Goal: Find specific page/section: Find specific page/section

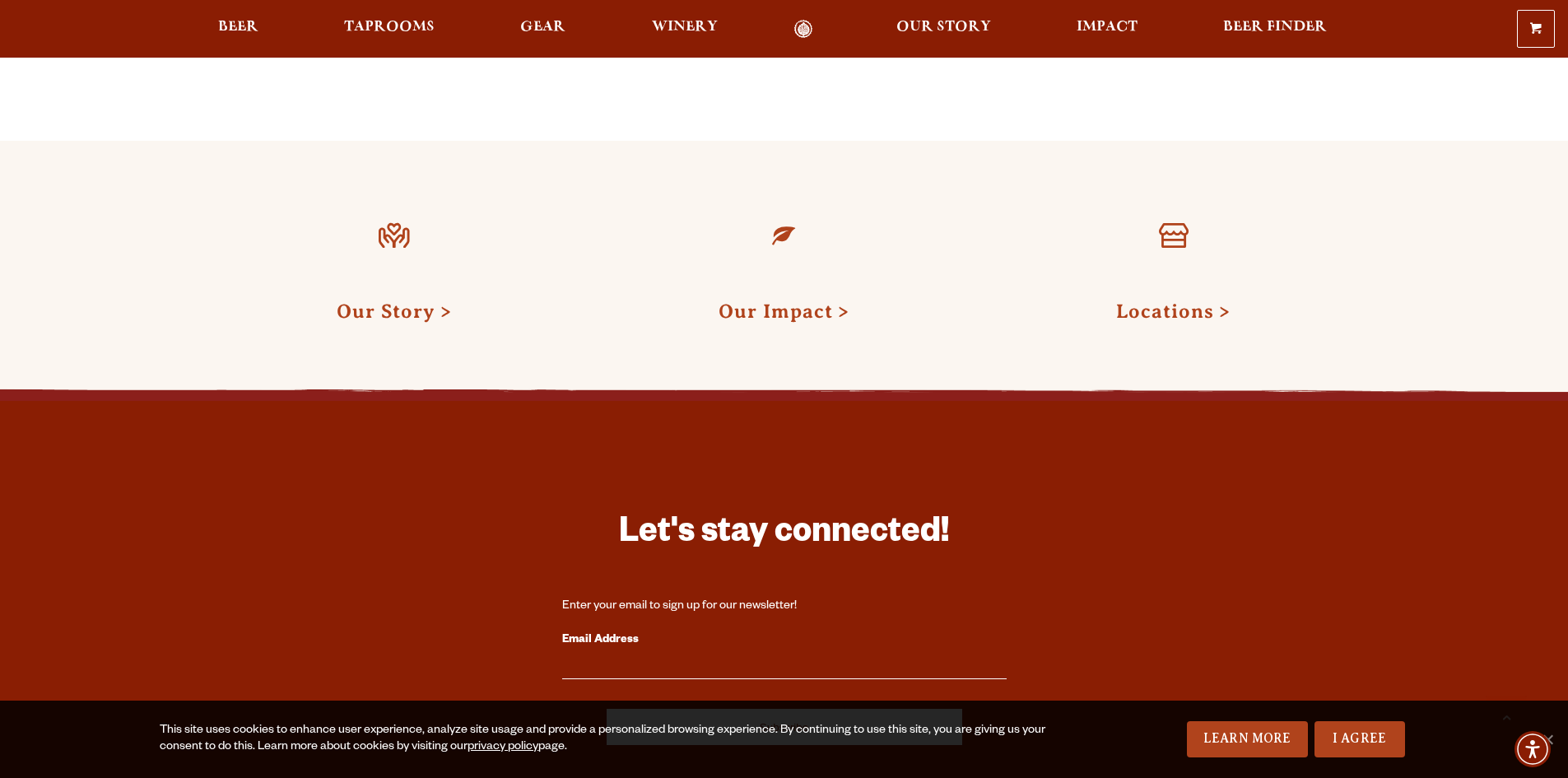
scroll to position [1728, 0]
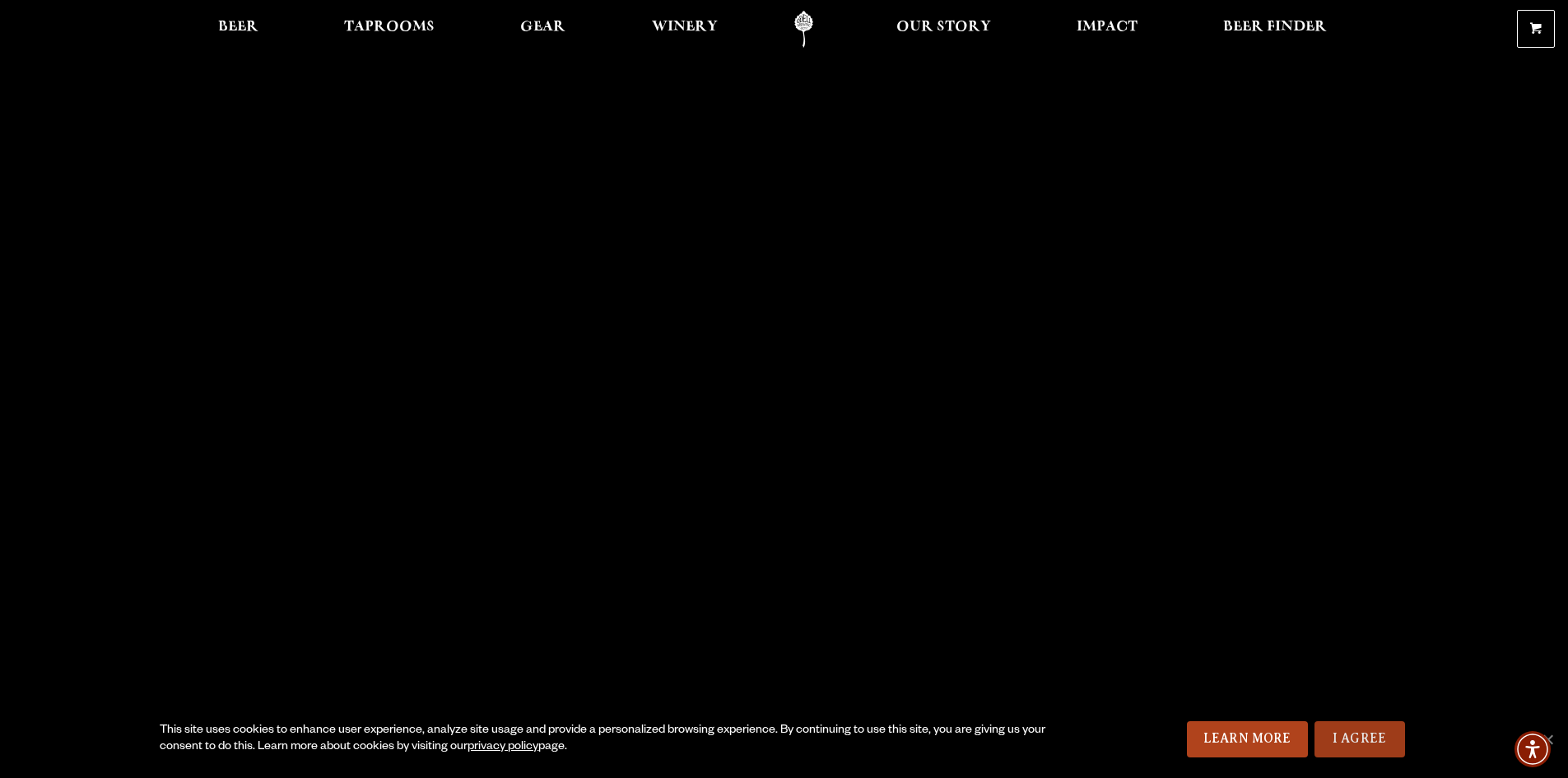
click at [1362, 739] on link "I Agree" at bounding box center [1360, 739] width 91 height 36
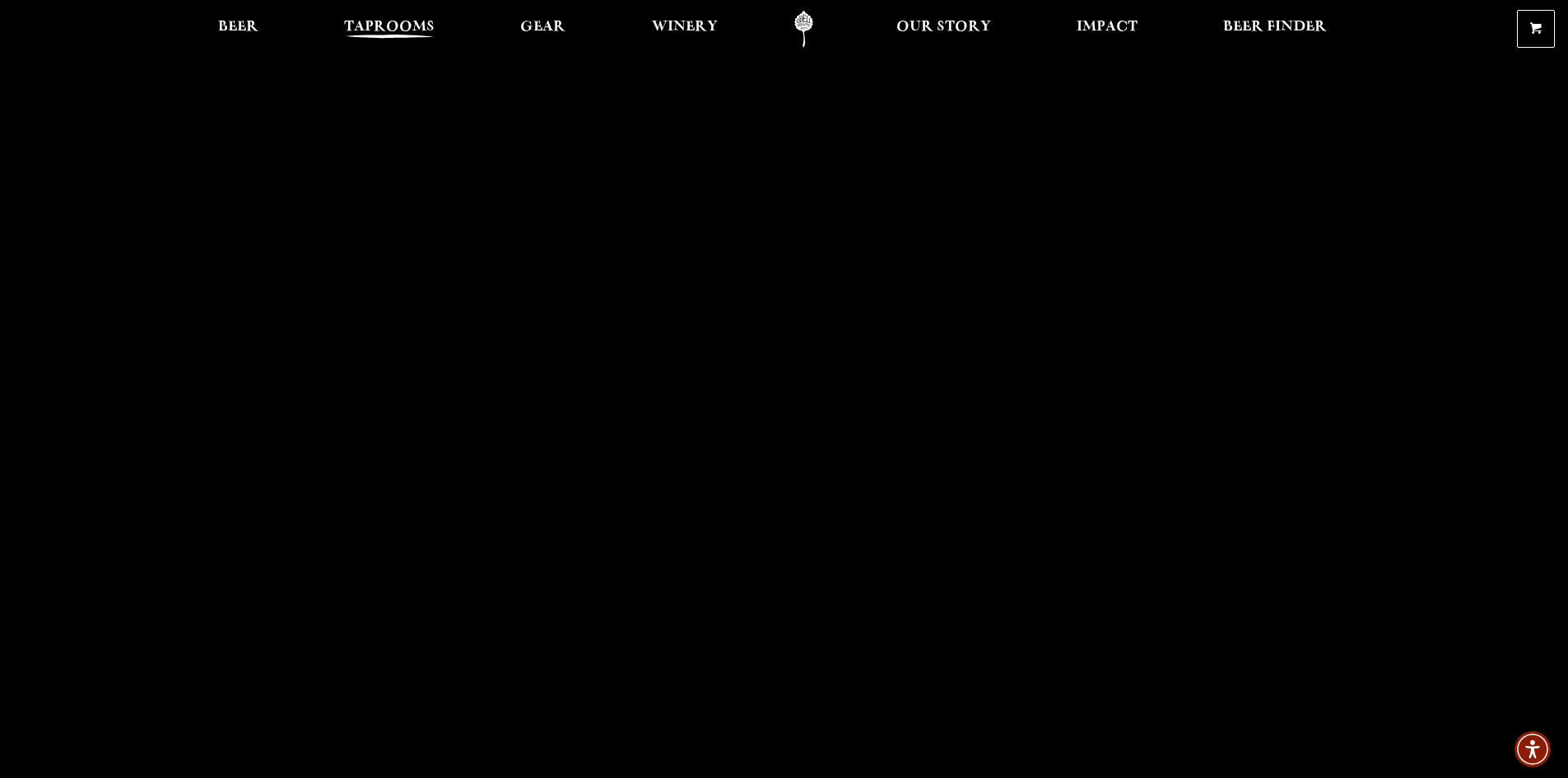
click at [393, 21] on span "Taprooms" at bounding box center [389, 28] width 91 height 13
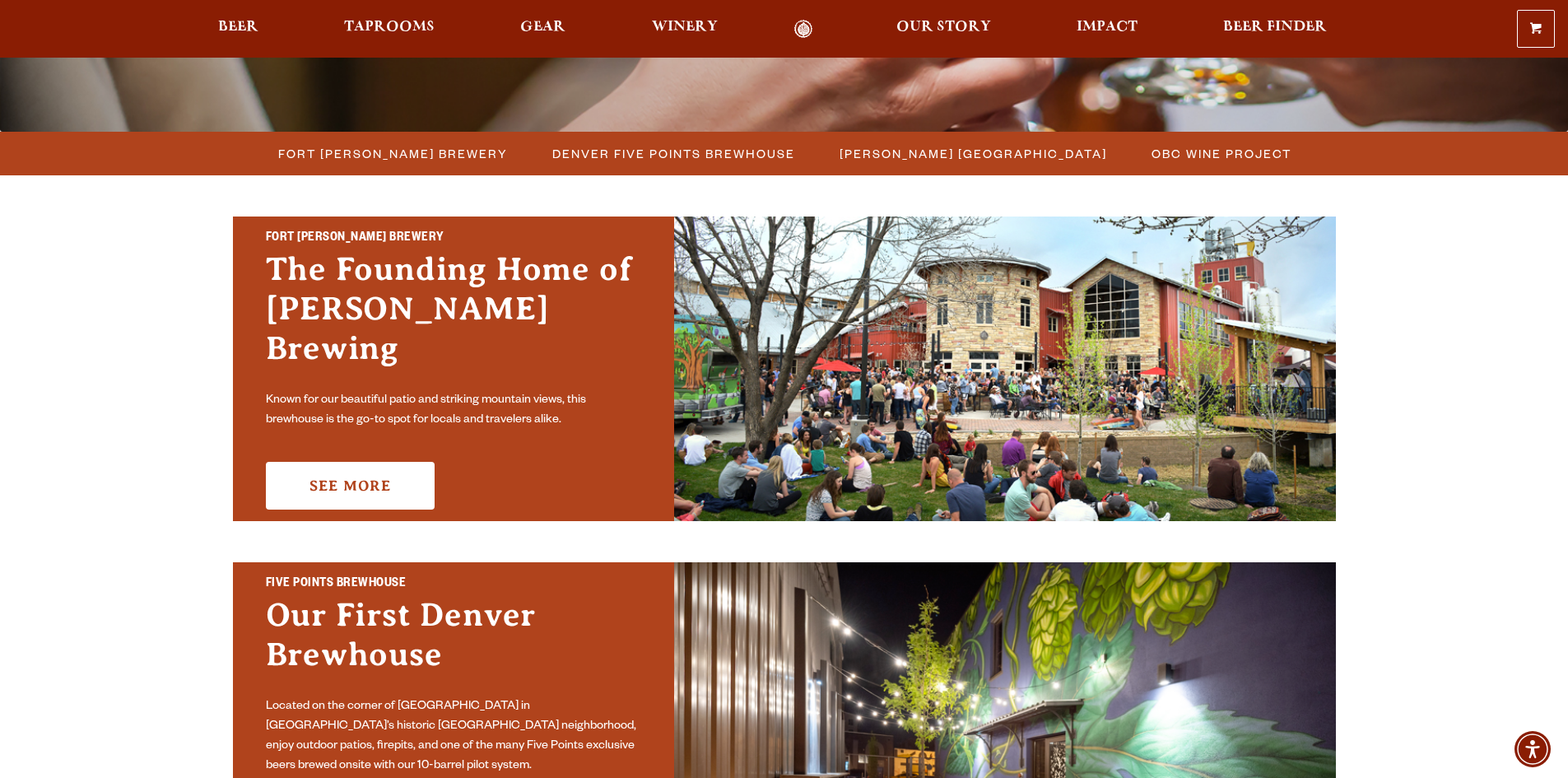
scroll to position [494, 0]
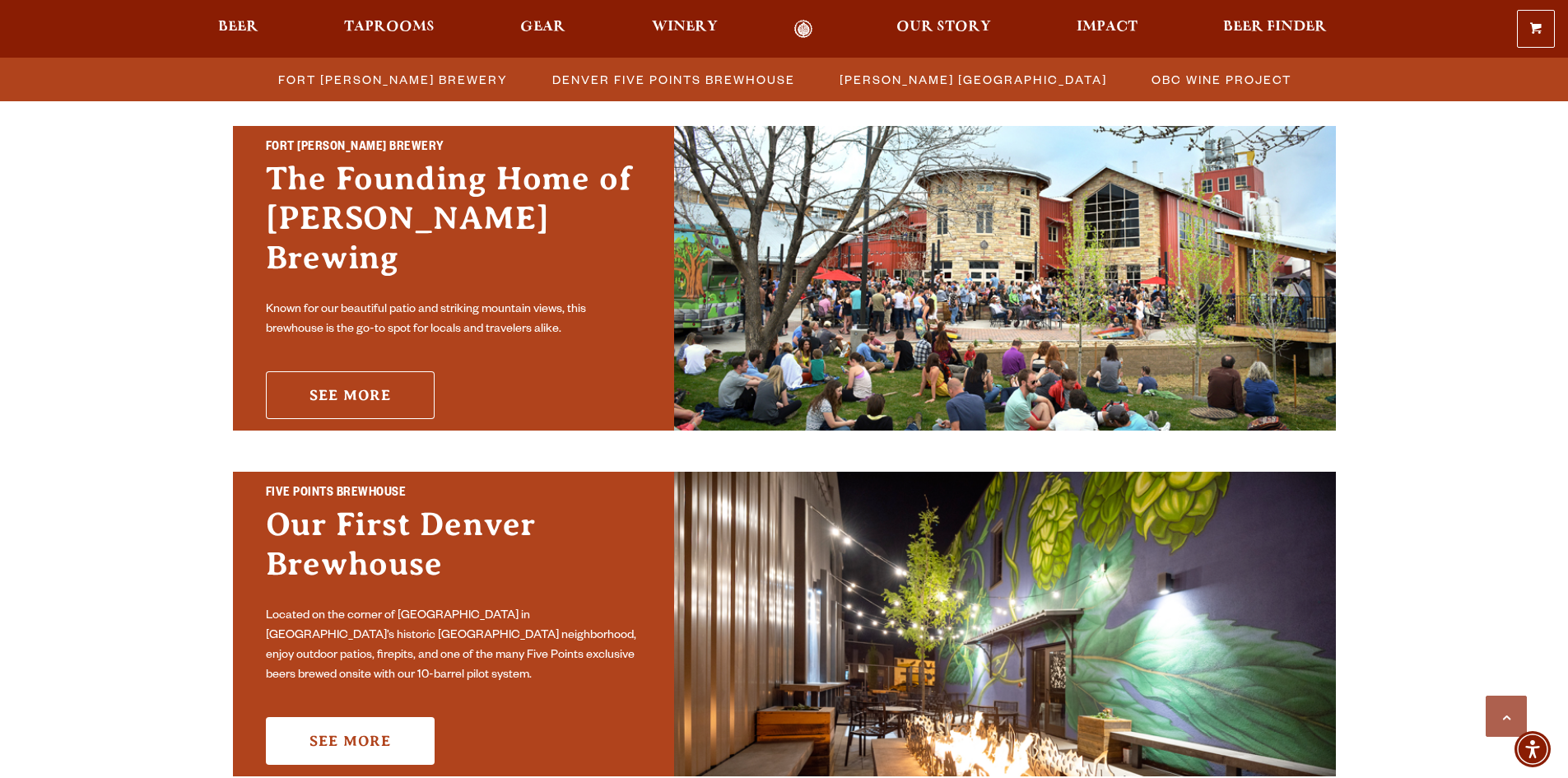
click at [376, 382] on link "See More" at bounding box center [350, 395] width 168 height 48
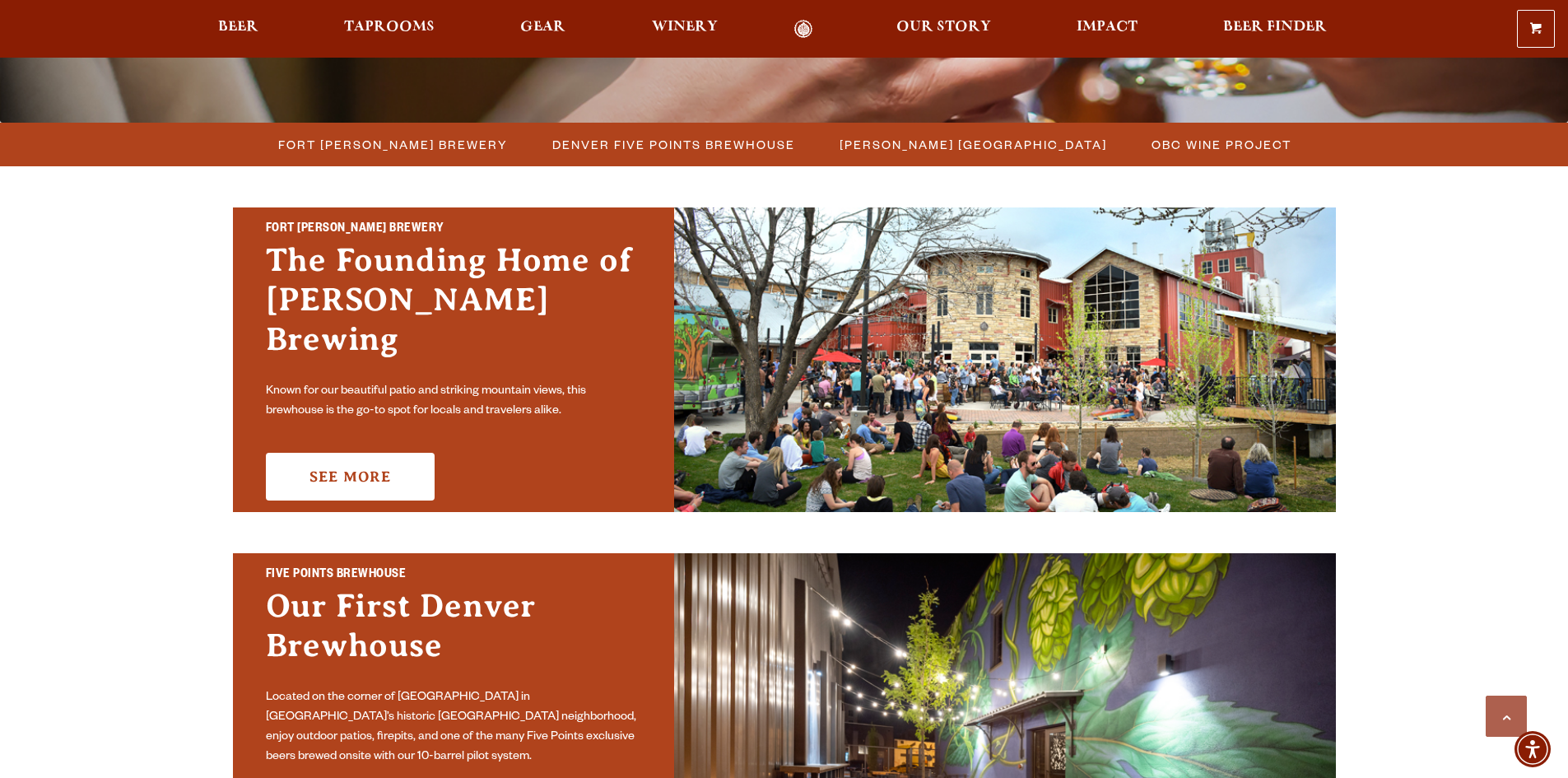
scroll to position [576, 0]
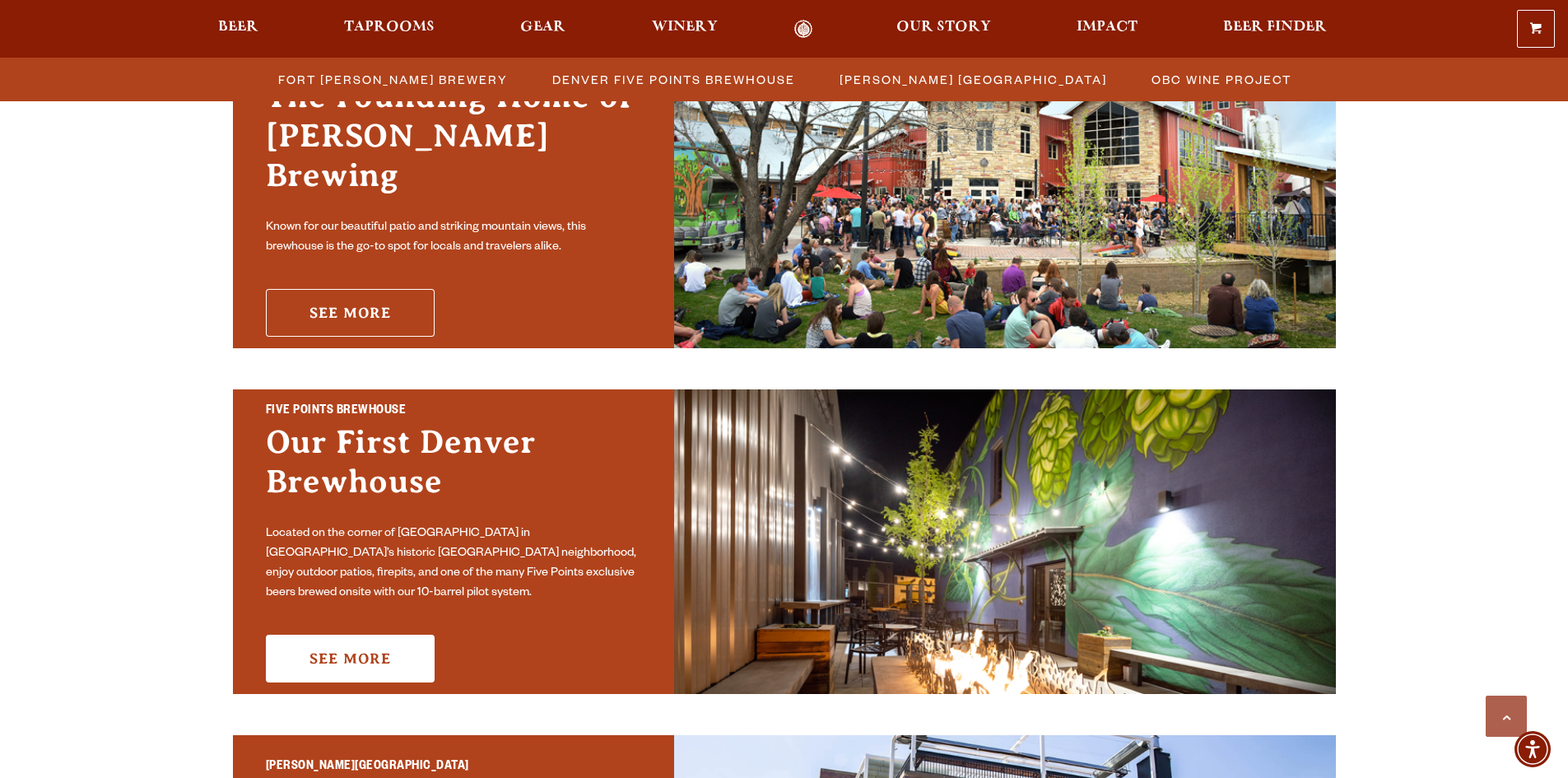
click at [351, 310] on link "See More" at bounding box center [350, 313] width 168 height 48
click at [369, 297] on link "See More" at bounding box center [350, 313] width 168 height 48
